Goal: Register for event/course

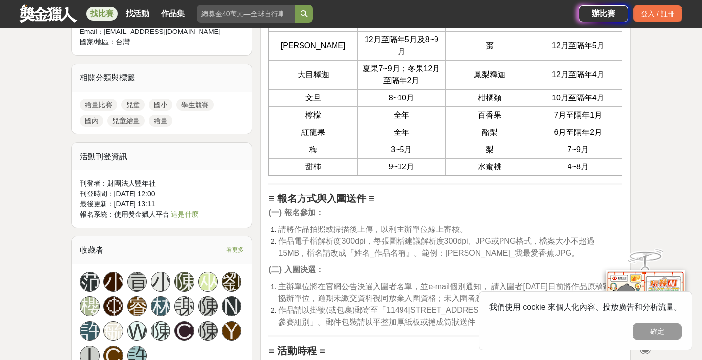
scroll to position [804, 0]
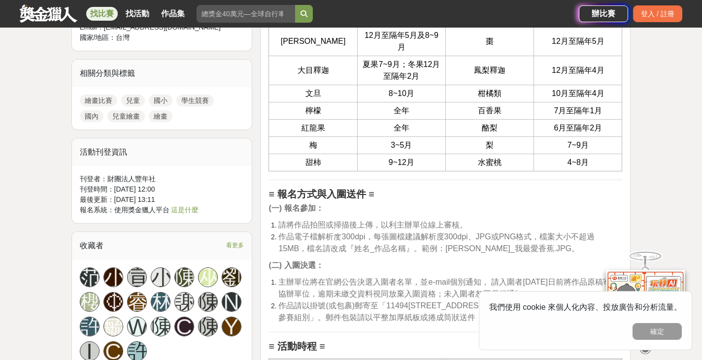
click at [358, 248] on span "作品電子檔解析度300dpi，每張圖檔建議解析度300dpi、JPG或PNG格式，檔案大小不超過15MB，檔名請改成『姓名_作品名稱』。範例：王小美_我最愛香…" at bounding box center [436, 242] width 316 height 20
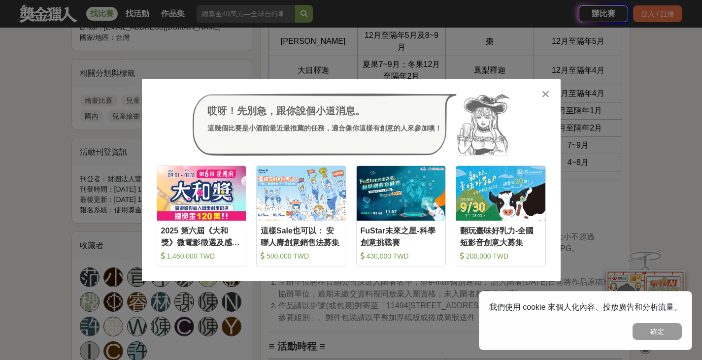
click at [549, 96] on div at bounding box center [546, 94] width 10 height 10
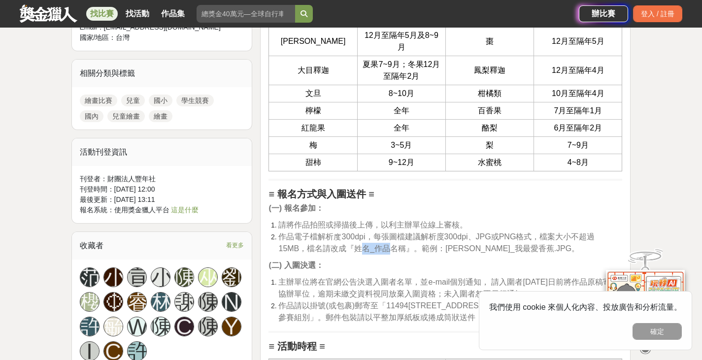
drag, startPoint x: 358, startPoint y: 248, endPoint x: 394, endPoint y: 249, distance: 35.5
click at [394, 249] on span "作品電子檔解析度300dpi，每張圖檔建議解析度300dpi、JPG或PNG格式，檔案大小不超過15MB，檔名請改成『姓名_作品名稱』。範例：王小美_我最愛香…" at bounding box center [436, 242] width 316 height 20
drag, startPoint x: 355, startPoint y: 251, endPoint x: 405, endPoint y: 249, distance: 50.8
click at [405, 249] on span "作品電子檔解析度300dpi，每張圖檔建議解析度300dpi、JPG或PNG格式，檔案大小不超過15MB，檔名請改成『姓名_作品名稱』。範例：[PERSON_…" at bounding box center [436, 242] width 316 height 20
copy span "姓名_作品名稱"
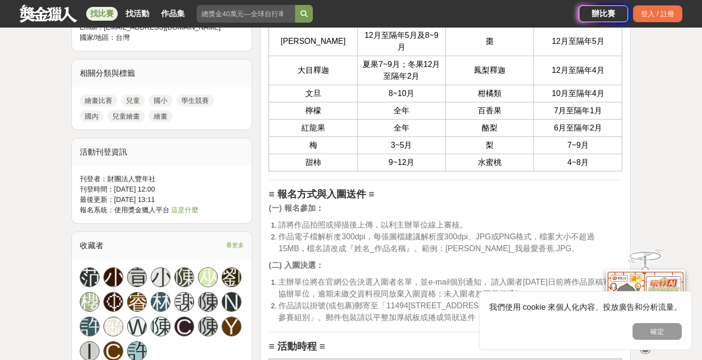
click at [496, 264] on p "(二) 入圍決選：" at bounding box center [445, 266] width 354 height 12
click at [664, 337] on button "確定" at bounding box center [656, 331] width 49 height 17
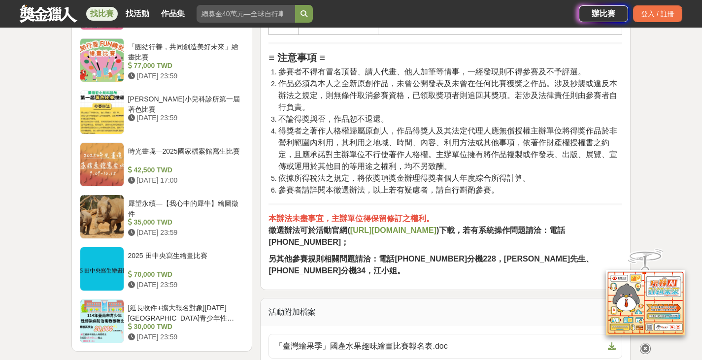
scroll to position [1609, 0]
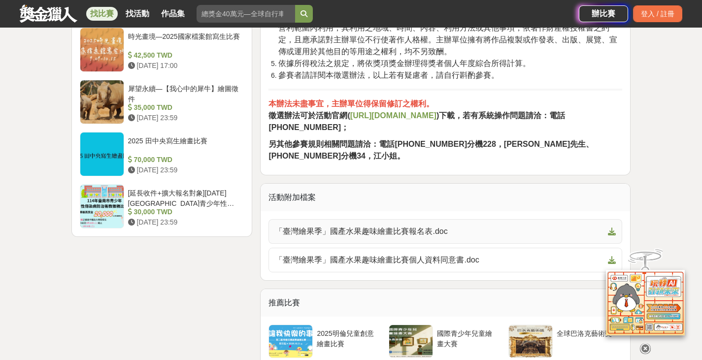
click at [612, 235] on link "「臺灣繪果季」國產水果趣味繪畫比賽報名表.doc" at bounding box center [445, 231] width 354 height 25
click at [643, 343] on icon at bounding box center [645, 348] width 11 height 11
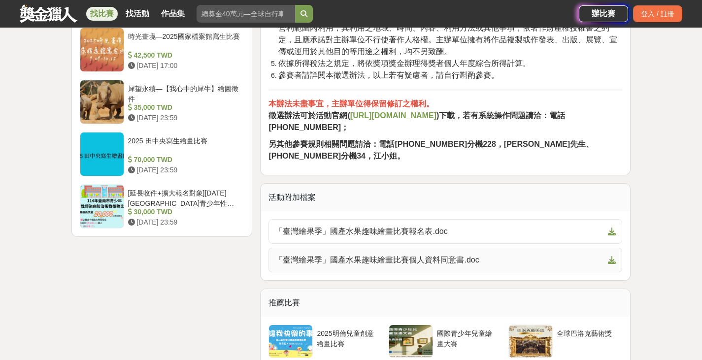
click at [610, 264] on icon at bounding box center [612, 260] width 8 height 8
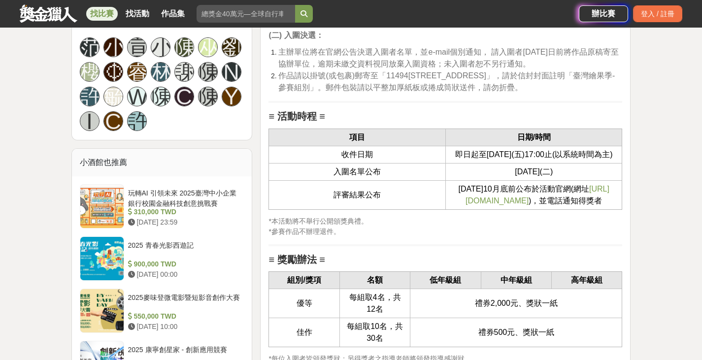
scroll to position [690, 0]
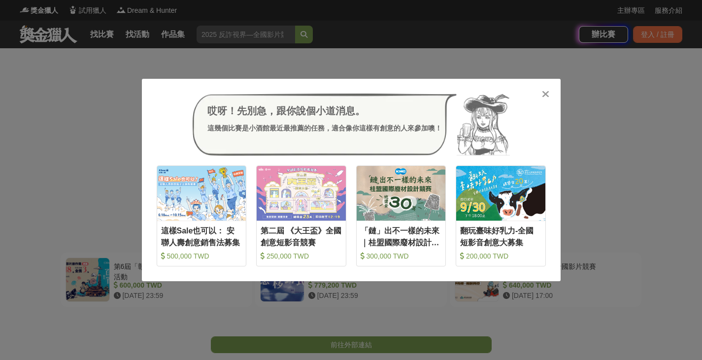
click at [543, 95] on icon at bounding box center [545, 94] width 7 height 10
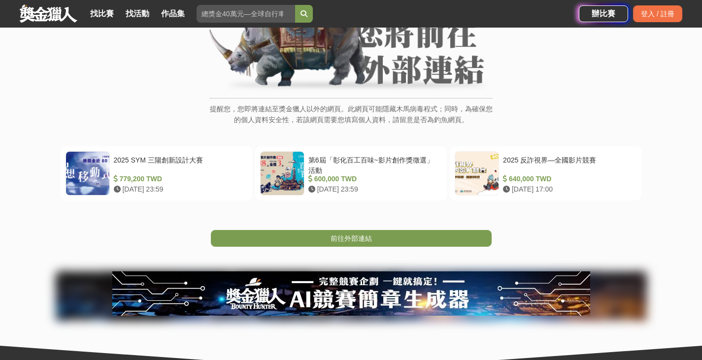
scroll to position [115, 0]
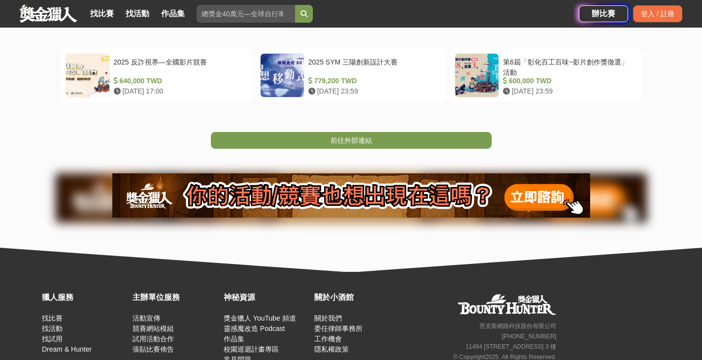
scroll to position [230, 0]
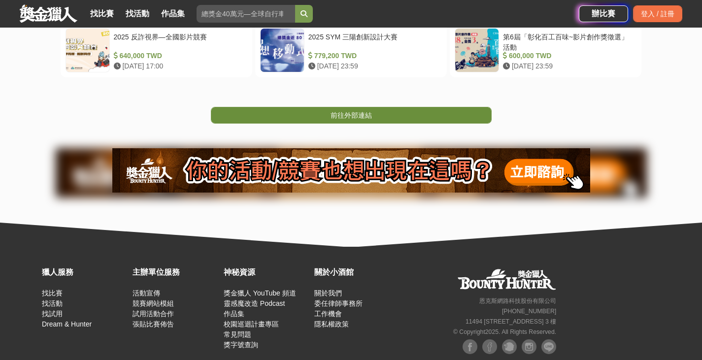
click at [427, 115] on link "前往外部連結" at bounding box center [351, 115] width 281 height 17
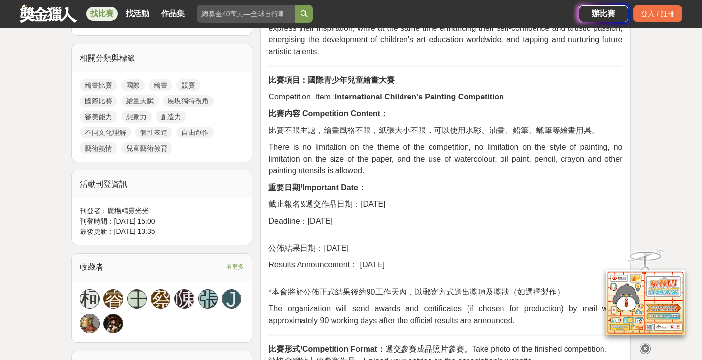
scroll to position [460, 0]
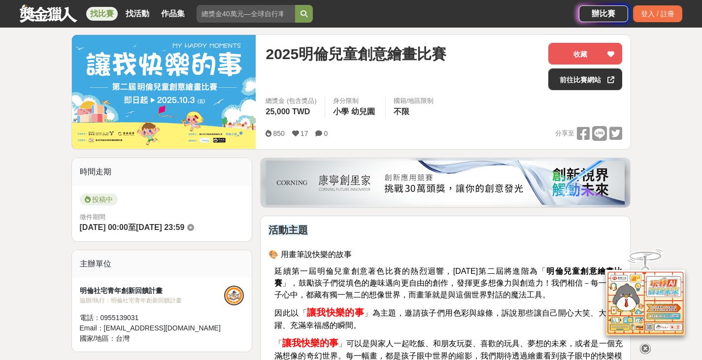
scroll to position [115, 0]
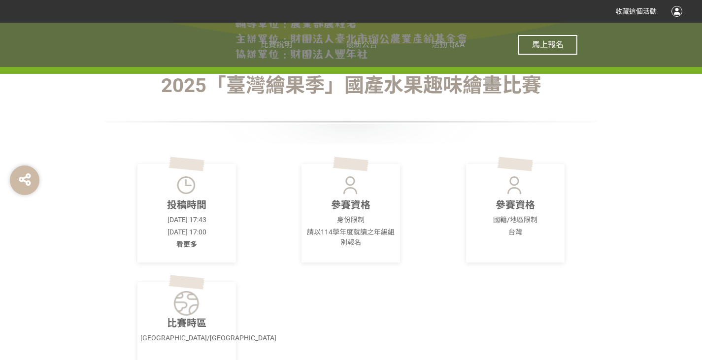
scroll to position [230, 0]
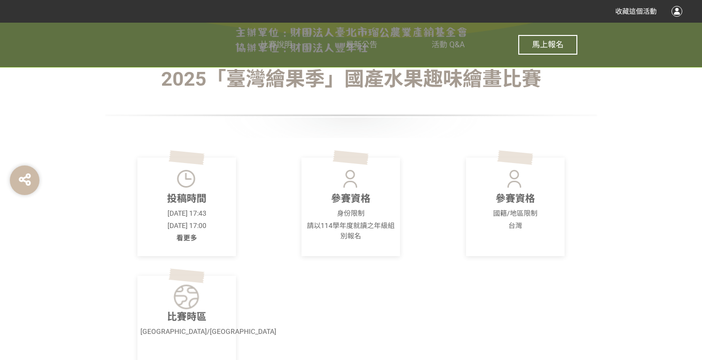
click at [359, 234] on p "請以114學年度就讀之年級組別報名" at bounding box center [350, 231] width 93 height 21
click at [346, 194] on p "參賽資格" at bounding box center [350, 198] width 93 height 15
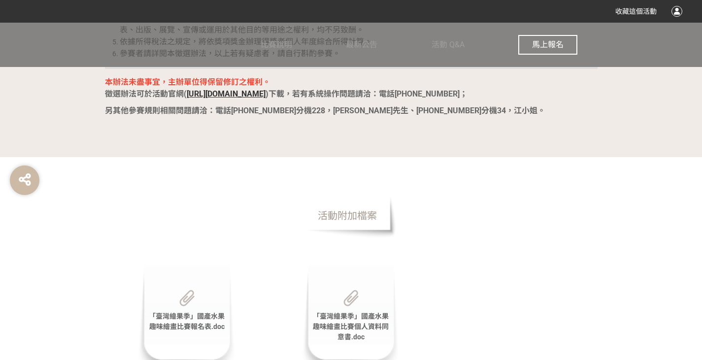
scroll to position [1839, 0]
